Goal: Task Accomplishment & Management: Use online tool/utility

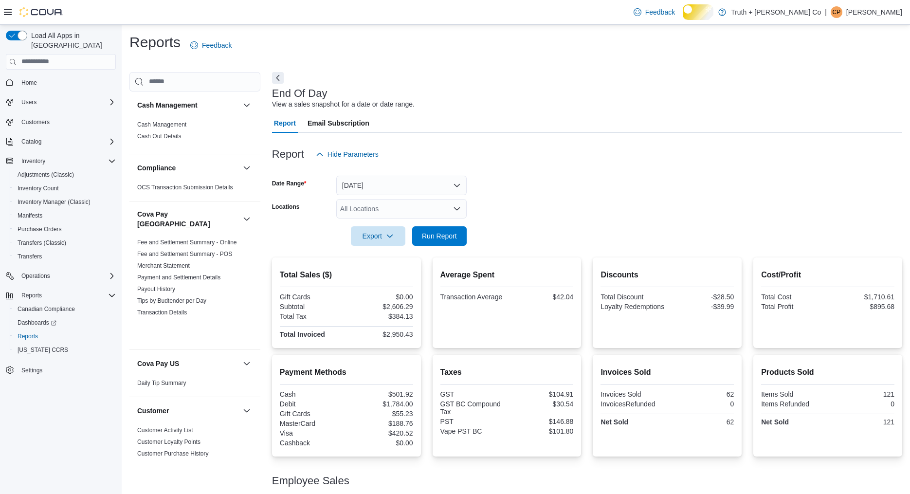
scroll to position [991, 0]
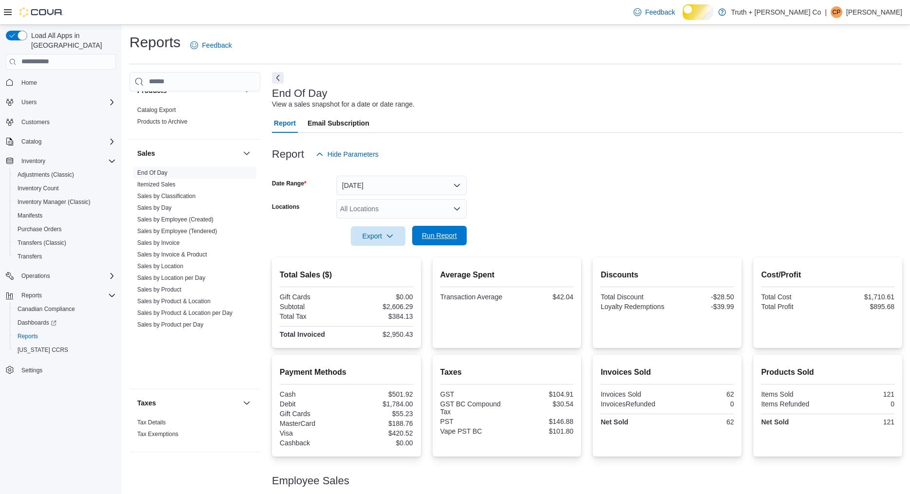
click at [436, 240] on span "Run Report" at bounding box center [439, 236] width 35 height 10
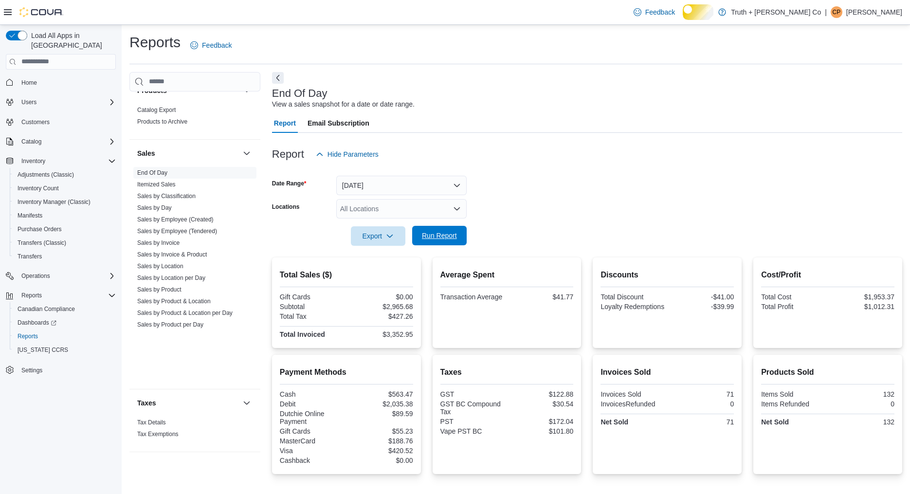
click at [441, 240] on span "Run Report" at bounding box center [439, 236] width 35 height 10
click at [433, 240] on span "Run Report" at bounding box center [439, 236] width 35 height 10
click at [440, 240] on span "Run Report" at bounding box center [439, 236] width 35 height 10
click at [438, 240] on span "Run Report" at bounding box center [439, 236] width 35 height 10
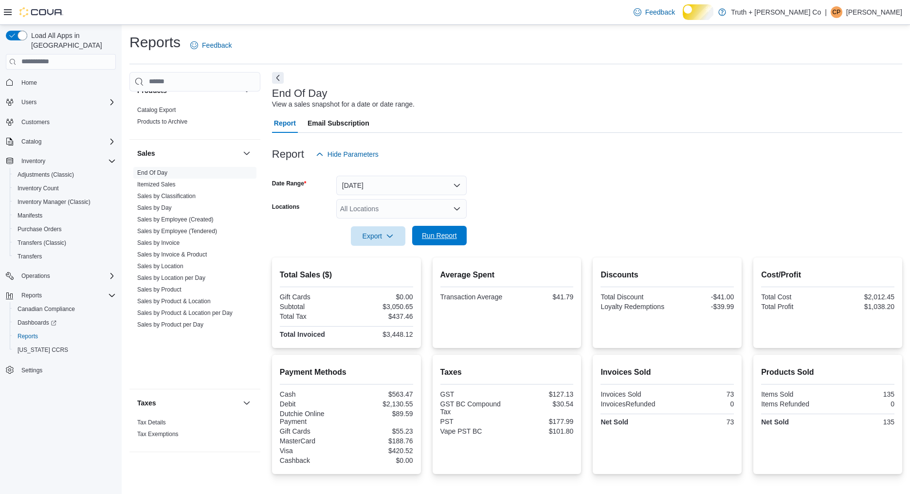
click at [438, 240] on span "Run Report" at bounding box center [439, 236] width 35 height 10
click at [430, 240] on span "Run Report" at bounding box center [439, 236] width 35 height 10
click at [435, 240] on span "Run Report" at bounding box center [439, 236] width 35 height 10
click at [448, 240] on span "Run Report" at bounding box center [439, 236] width 35 height 10
click at [446, 240] on span "Run Report" at bounding box center [439, 236] width 35 height 10
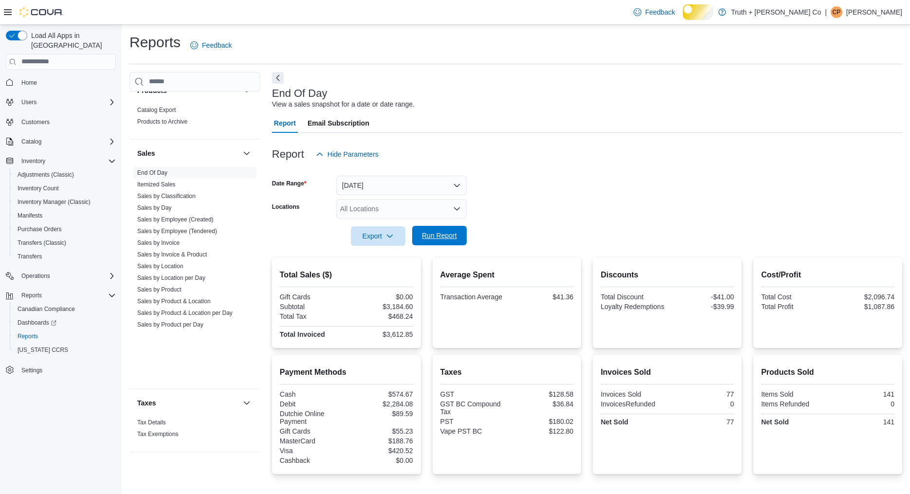
click at [429, 240] on span "Run Report" at bounding box center [439, 236] width 35 height 10
click at [433, 240] on span "Run Report" at bounding box center [439, 236] width 35 height 10
click at [439, 240] on span "Run Report" at bounding box center [439, 236] width 35 height 10
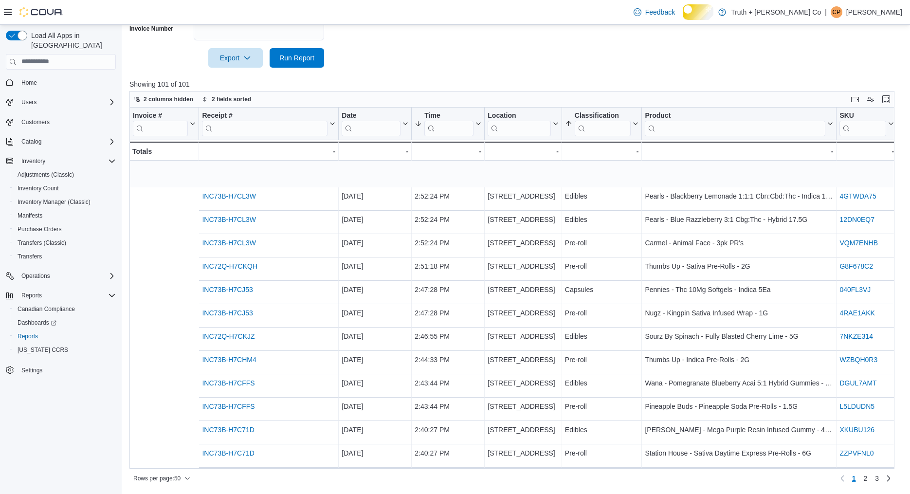
scroll to position [0, 276]
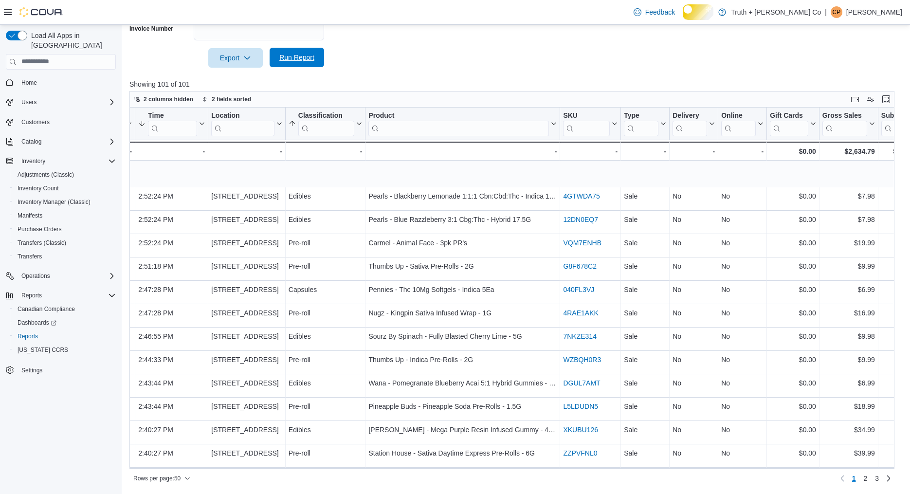
click at [303, 48] on span "Run Report" at bounding box center [296, 57] width 43 height 19
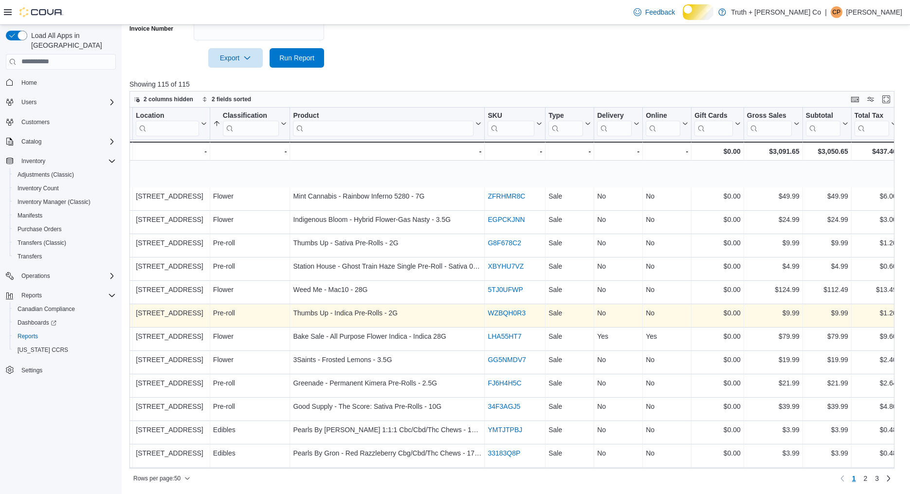
scroll to position [0, 354]
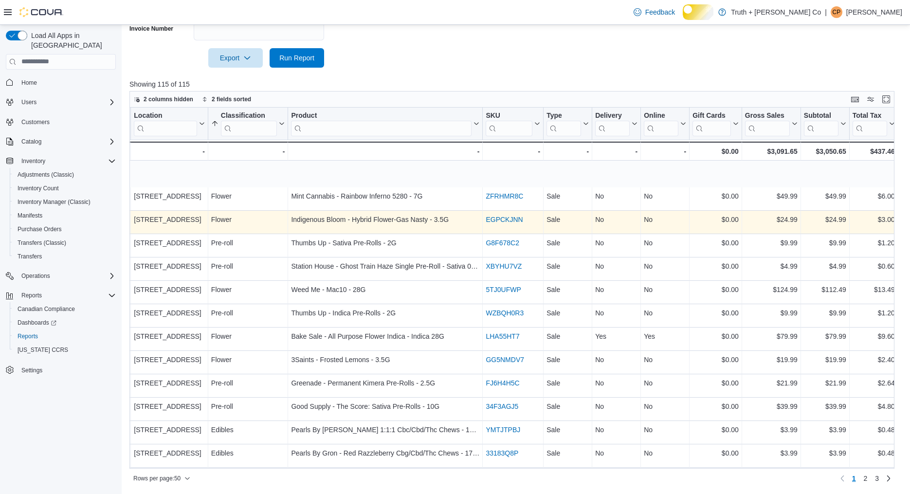
click at [513, 223] on link "EGPCKJNN" at bounding box center [503, 219] width 37 height 8
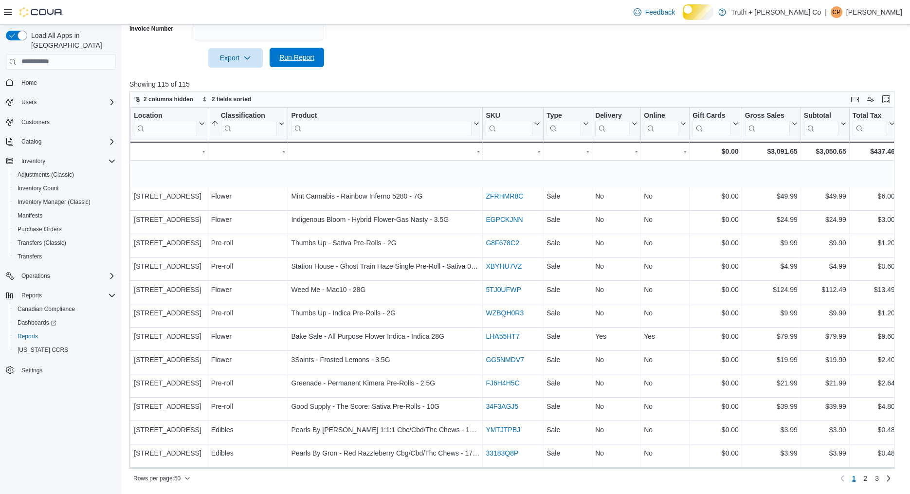
click at [298, 53] on span "Run Report" at bounding box center [296, 58] width 35 height 10
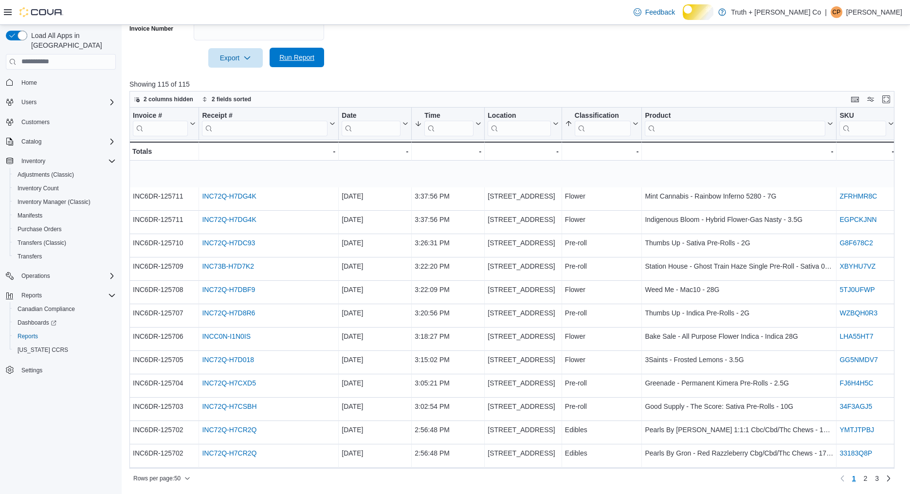
click at [297, 59] on span "Run Report" at bounding box center [296, 58] width 35 height 10
click at [305, 53] on span "Run Report" at bounding box center [296, 58] width 35 height 10
click at [303, 54] on span "Run Report" at bounding box center [296, 58] width 35 height 10
click at [297, 54] on span "Run Report" at bounding box center [296, 58] width 35 height 10
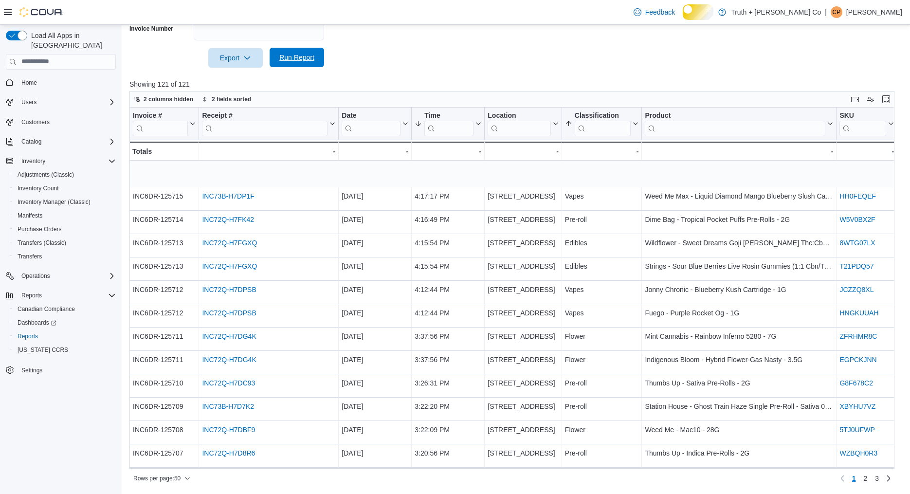
click at [289, 53] on span "Run Report" at bounding box center [296, 58] width 35 height 10
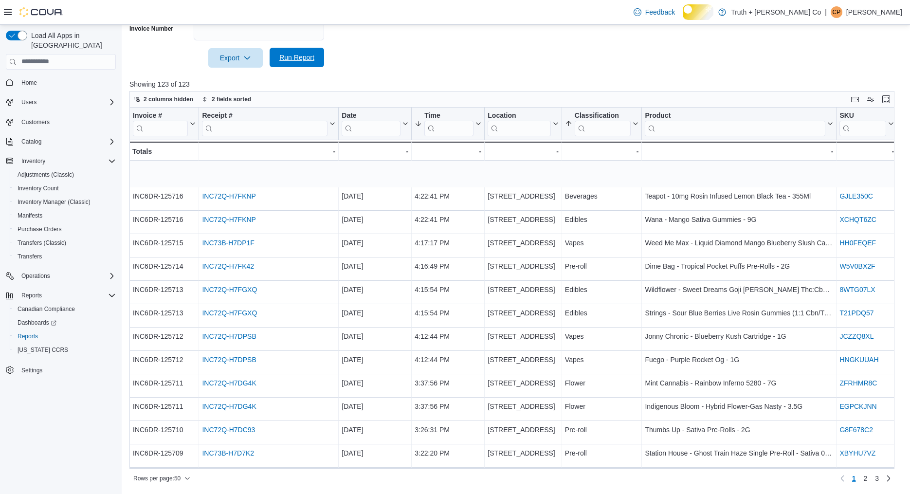
click at [299, 53] on span "Run Report" at bounding box center [296, 58] width 35 height 10
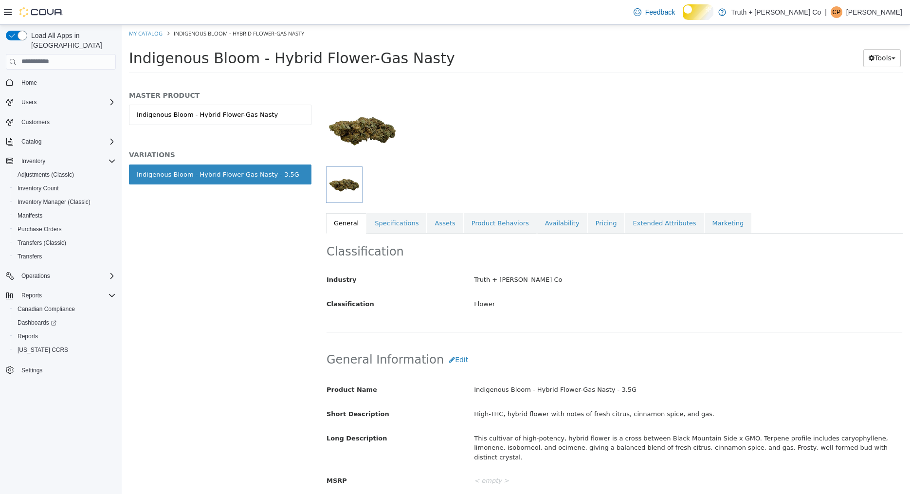
scroll to position [37, 0]
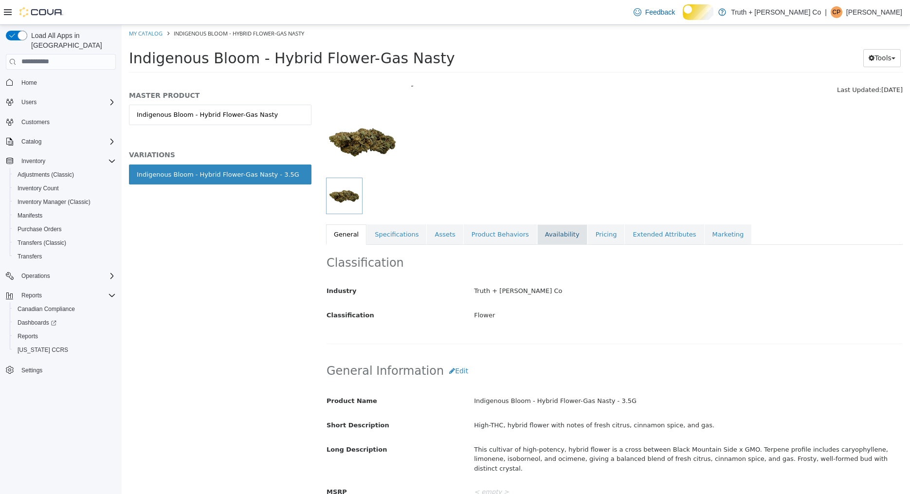
click at [555, 234] on link "Availability" at bounding box center [562, 234] width 50 height 20
